Goal: Obtain resource: Download file/media

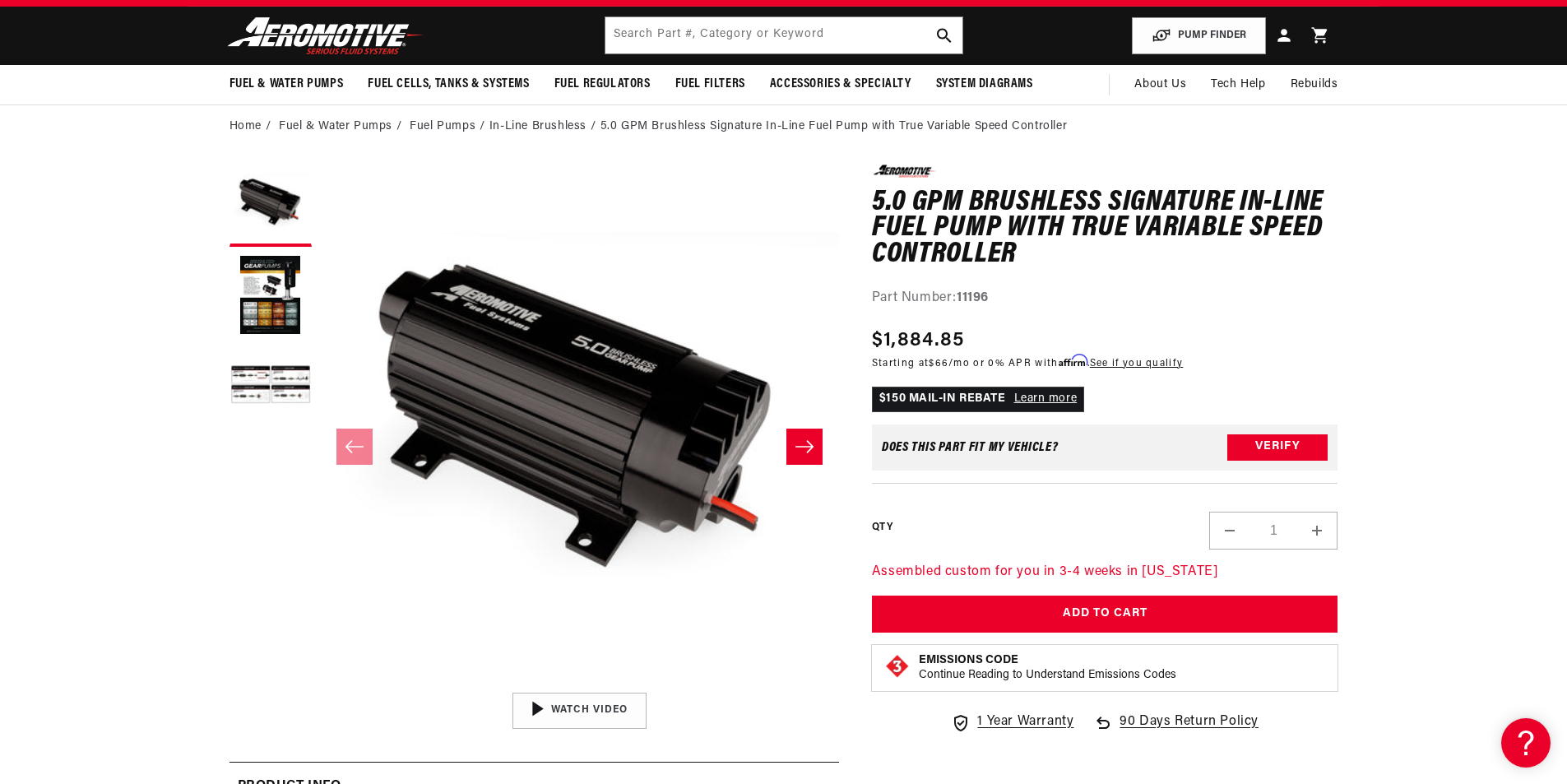
scroll to position [9, 0]
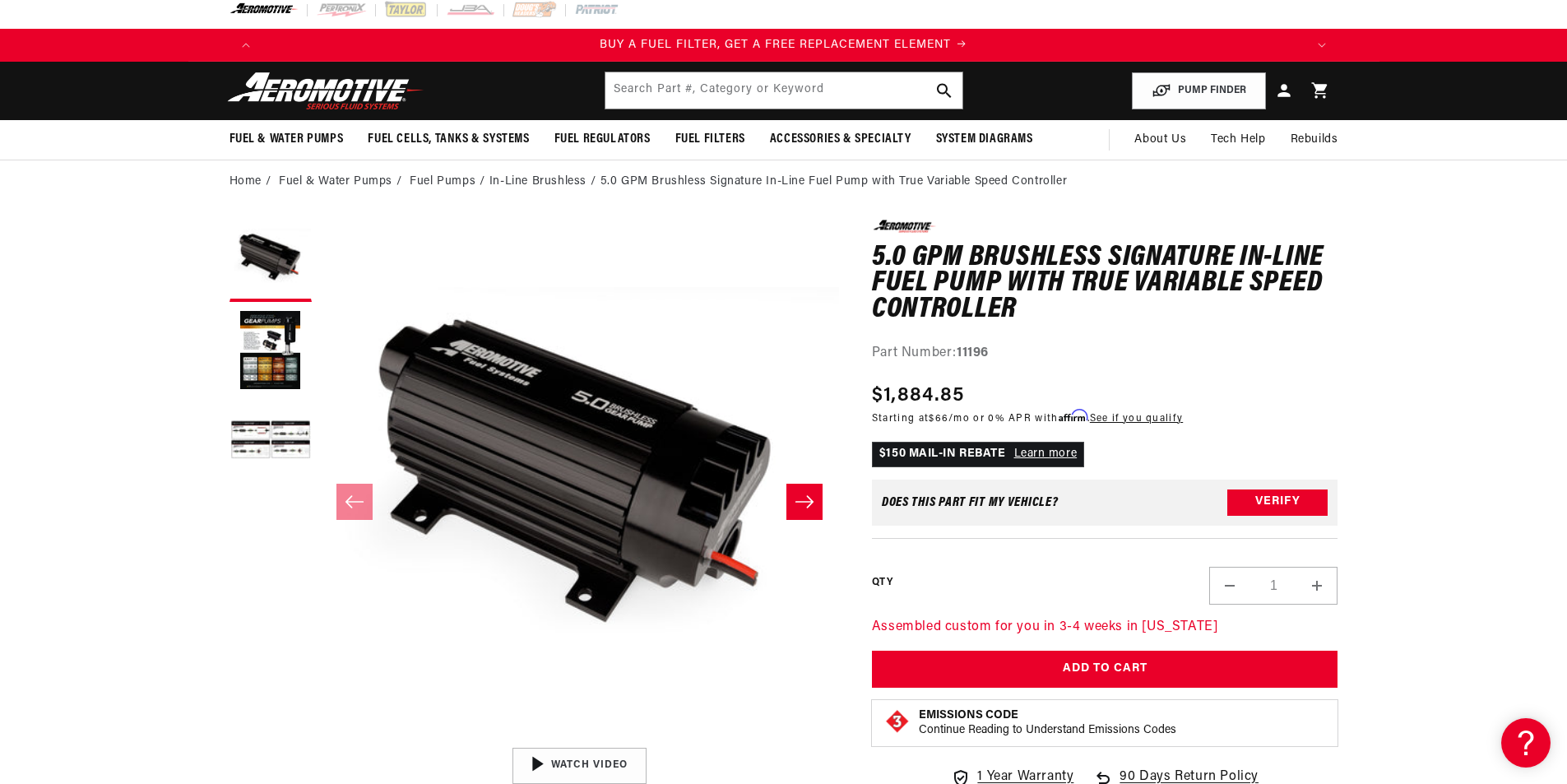
drag, startPoint x: 1575, startPoint y: 67, endPoint x: 1512, endPoint y: 189, distance: 137.3
click at [1512, 189] on html "Skip to content Your cart Your cart is empty Loading... You may also like Subto…" at bounding box center [784, 382] width 1567 height 784
click at [279, 446] on button "Load image 3 in gallery view" at bounding box center [271, 442] width 82 height 82
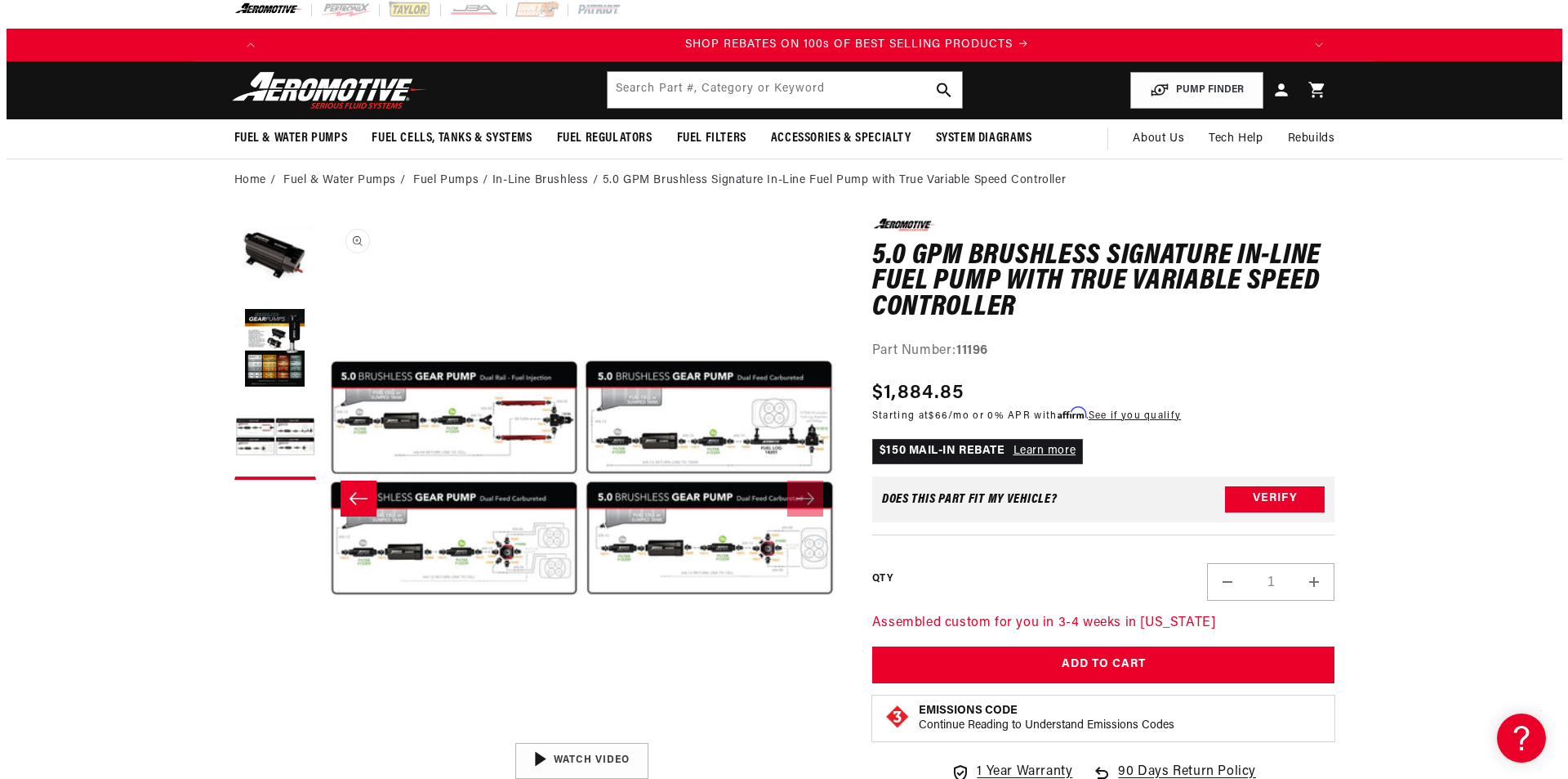
scroll to position [0, 2071]
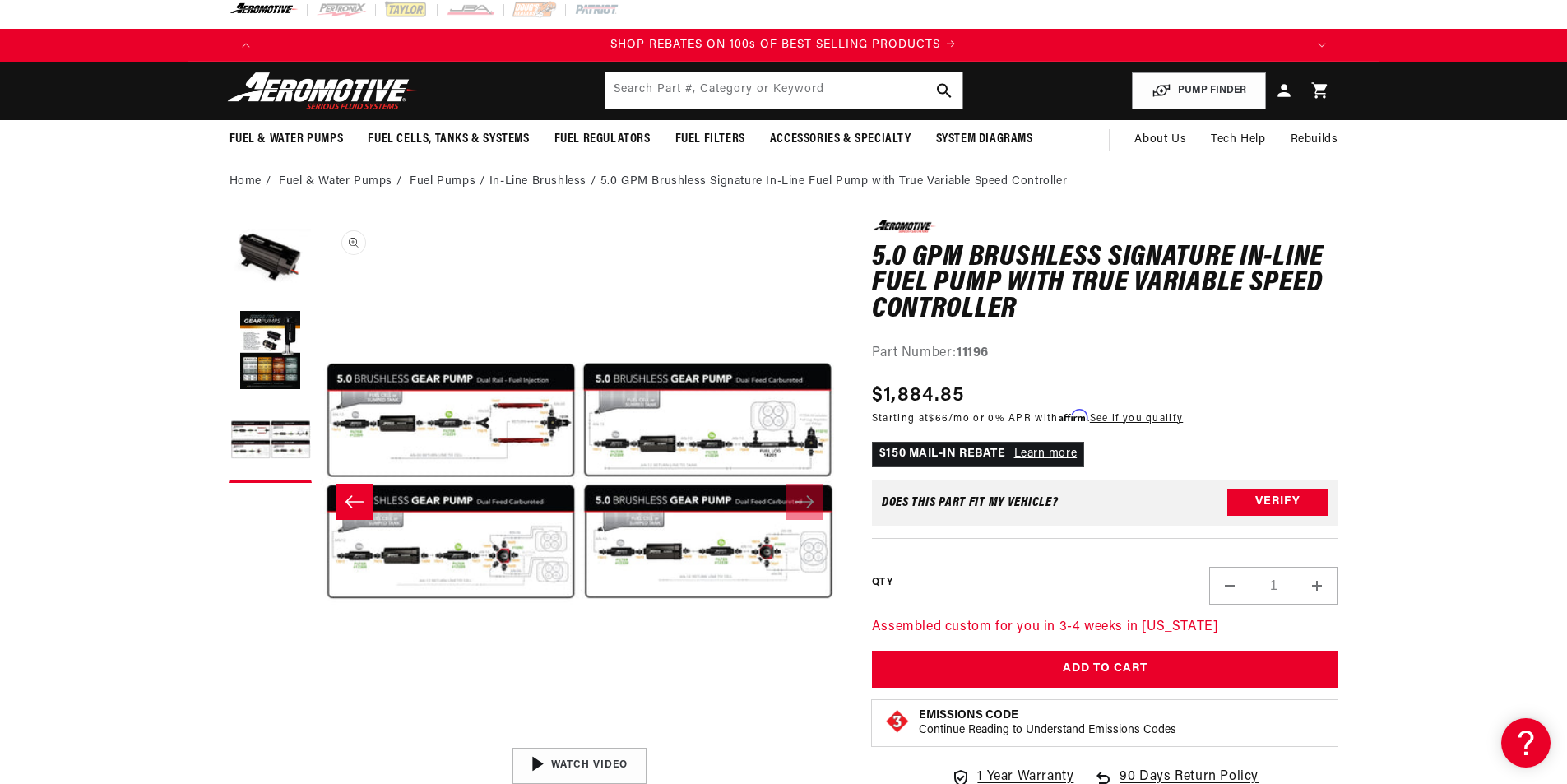
click at [319, 740] on button "Open media 3 in modal" at bounding box center [319, 740] width 0 height 0
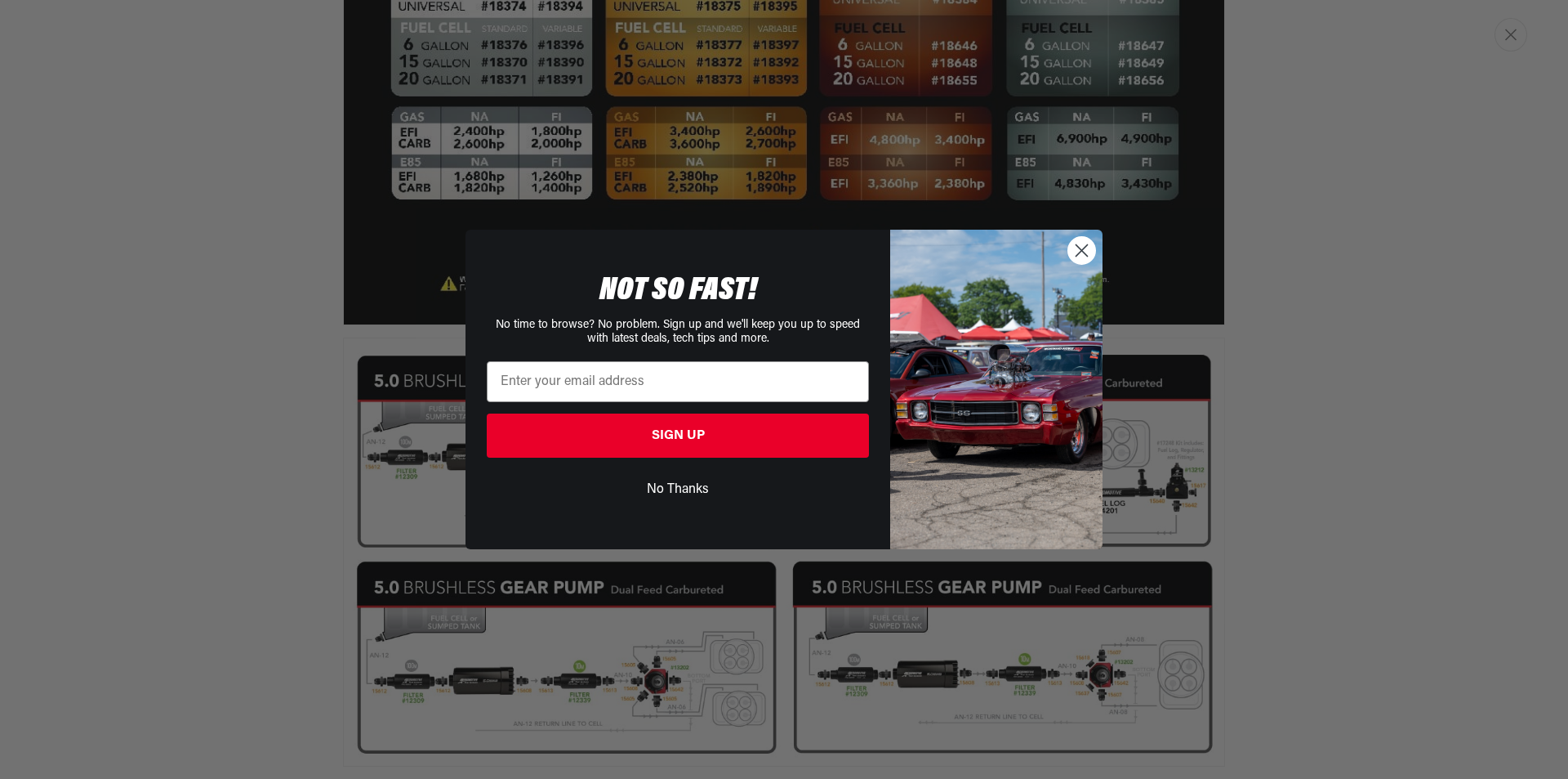
scroll to position [0, 3106]
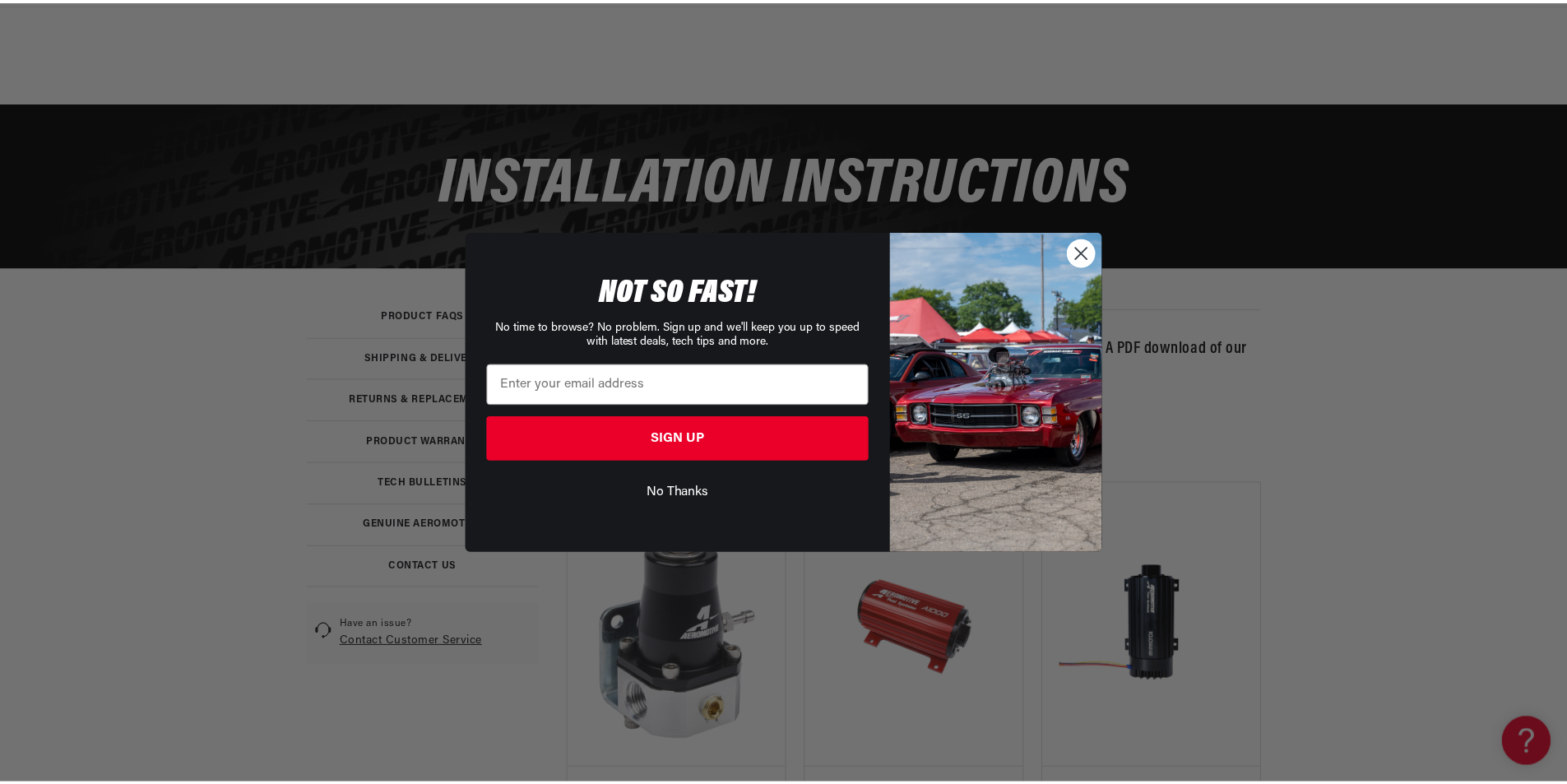
scroll to position [199, 0]
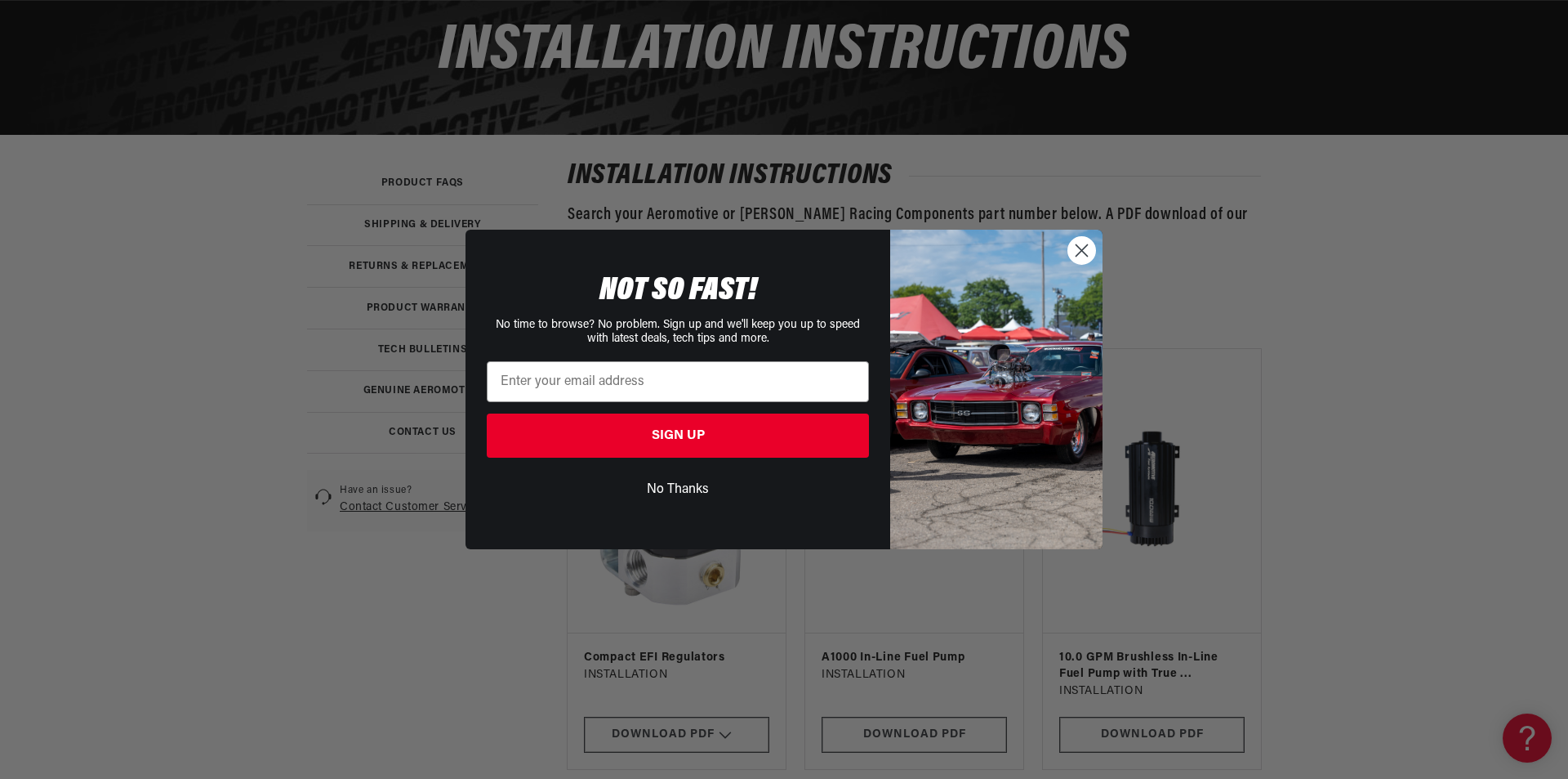
drag, startPoint x: 1556, startPoint y: 200, endPoint x: 1559, endPoint y: 310, distance: 110.0
click at [1555, 310] on html "Skip to content Your cart Your cart is empty Loading... You may also like Subto…" at bounding box center [784, 192] width 1568 height 779
click at [1088, 256] on icon "Close dialog" at bounding box center [1082, 250] width 28 height 28
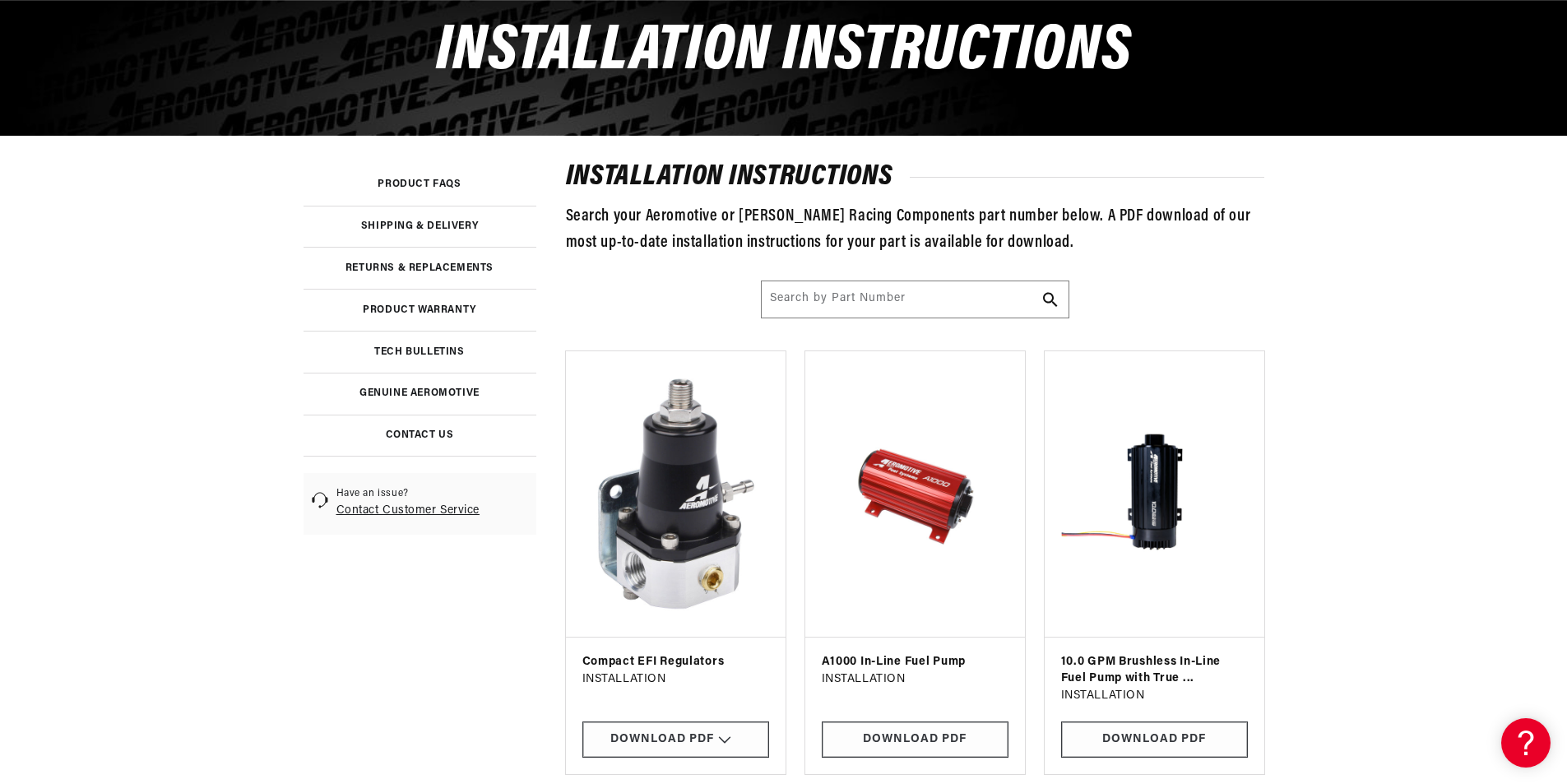
click at [1158, 479] on img at bounding box center [1154, 493] width 187 height 252
click at [1163, 737] on link "Download PDF" at bounding box center [1154, 740] width 187 height 37
